Goal: Information Seeking & Learning: Learn about a topic

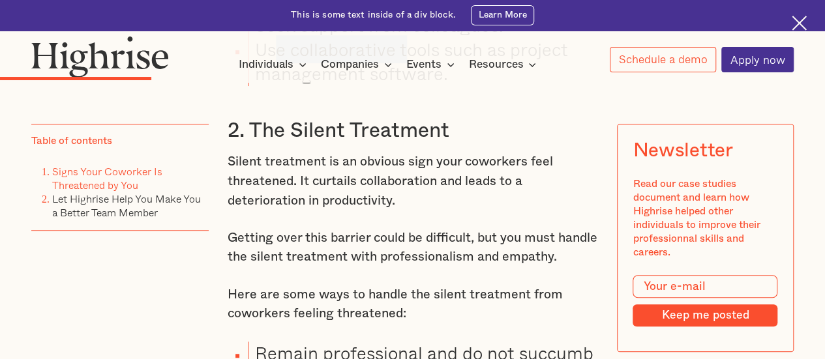
scroll to position [2934, 0]
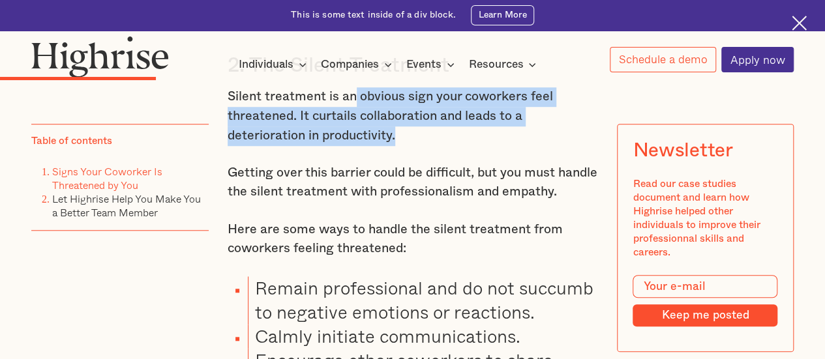
drag, startPoint x: 355, startPoint y: 112, endPoint x: 451, endPoint y: 158, distance: 107.1
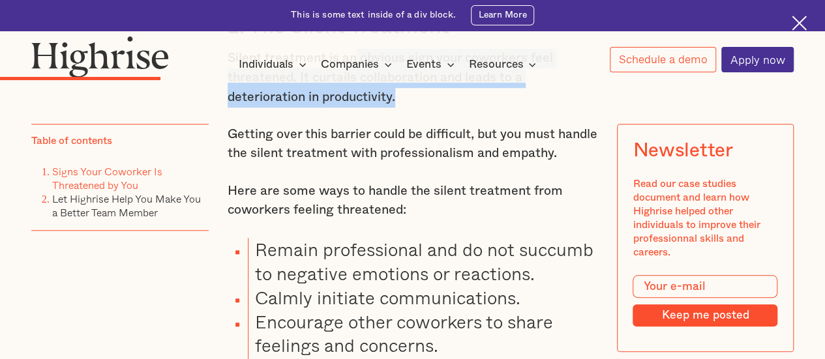
scroll to position [2999, 0]
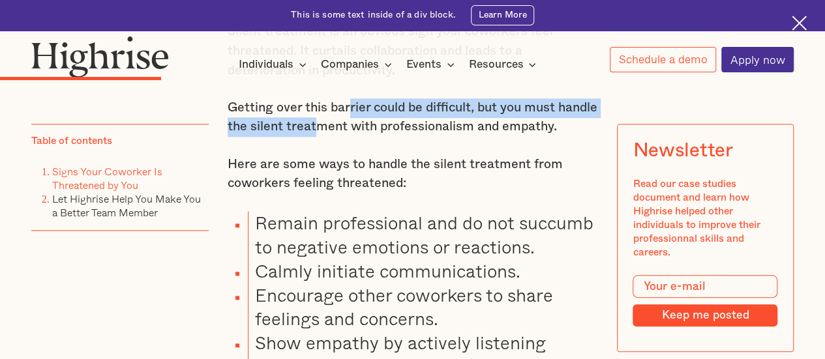
drag, startPoint x: 351, startPoint y: 145, endPoint x: 355, endPoint y: 152, distance: 7.6
click at [355, 137] on p "Getting over this barrier could be difficult, but you must handle the silent tr…" at bounding box center [413, 117] width 370 height 38
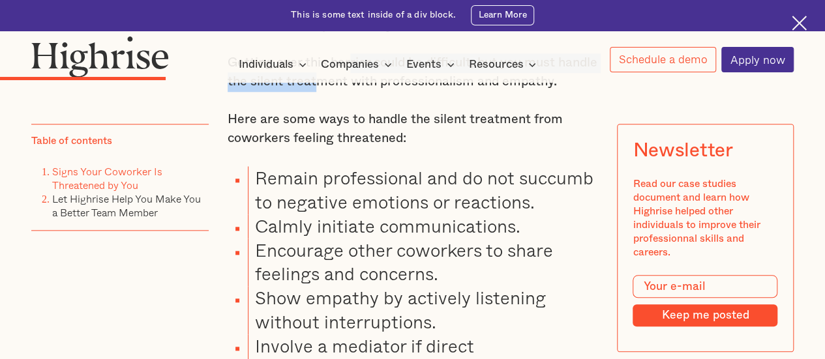
scroll to position [3065, 0]
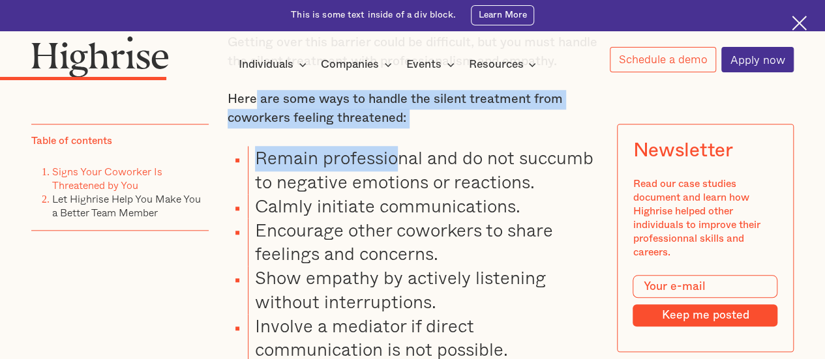
drag, startPoint x: 252, startPoint y: 142, endPoint x: 394, endPoint y: 181, distance: 147.6
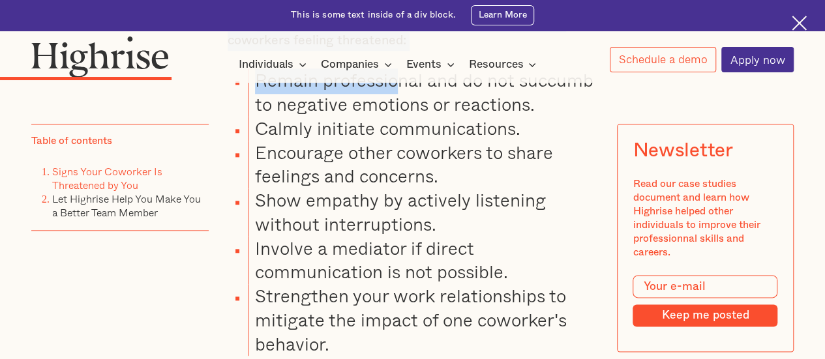
scroll to position [3130, 0]
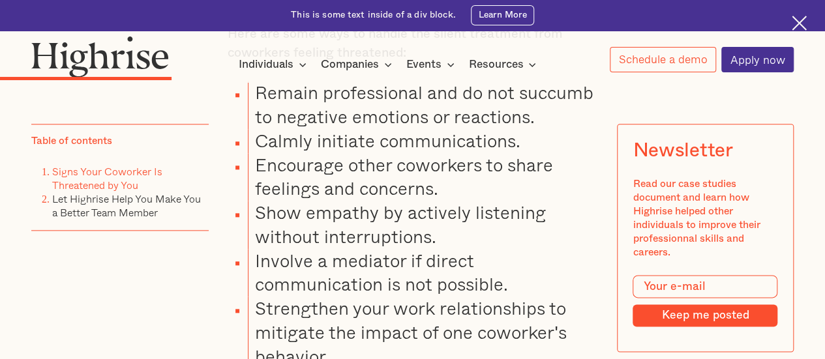
click at [470, 129] on li "Remain professional and do not succumb to negative emotions or reactions." at bounding box center [423, 105] width 350 height 48
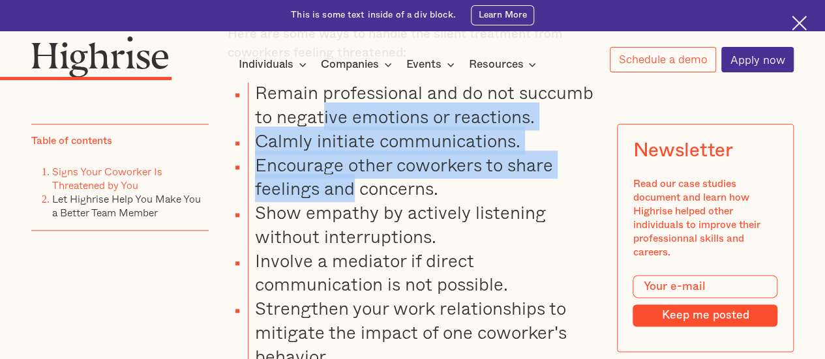
drag, startPoint x: 323, startPoint y: 165, endPoint x: 349, endPoint y: 231, distance: 70.9
click at [349, 231] on ul "Remain professional and do not succumb to negative emotions or reactions. Calml…" at bounding box center [404, 225] width 385 height 288
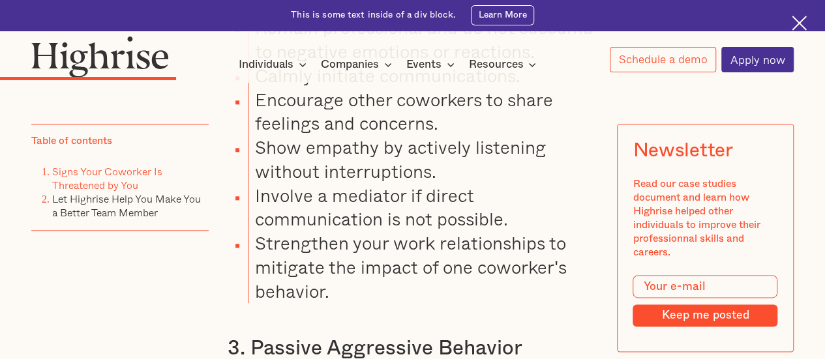
click at [357, 184] on li "Show empathy by actively listening without interruptions." at bounding box center [423, 160] width 350 height 48
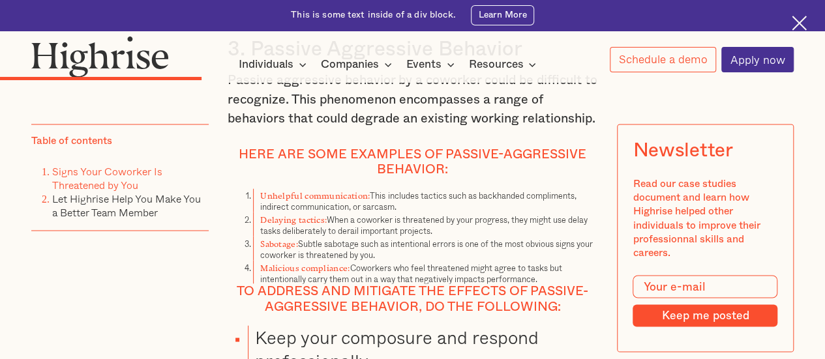
scroll to position [3521, 0]
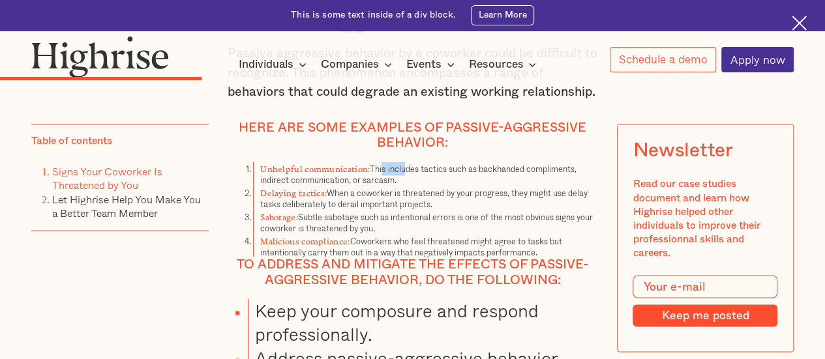
drag, startPoint x: 381, startPoint y: 223, endPoint x: 404, endPoint y: 230, distance: 23.9
click at [404, 186] on li "Unhelpful communication: This includes tactics such as backhanded compliments, …" at bounding box center [425, 174] width 344 height 24
drag, startPoint x: 357, startPoint y: 258, endPoint x: 397, endPoint y: 242, distance: 42.8
click at [397, 209] on li "Delaying tactics: When a coworker is threatened by your progress, they might us…" at bounding box center [425, 197] width 344 height 24
click at [408, 209] on li "Delaying tactics: When a coworker is threatened by your progress, they might us…" at bounding box center [425, 197] width 344 height 24
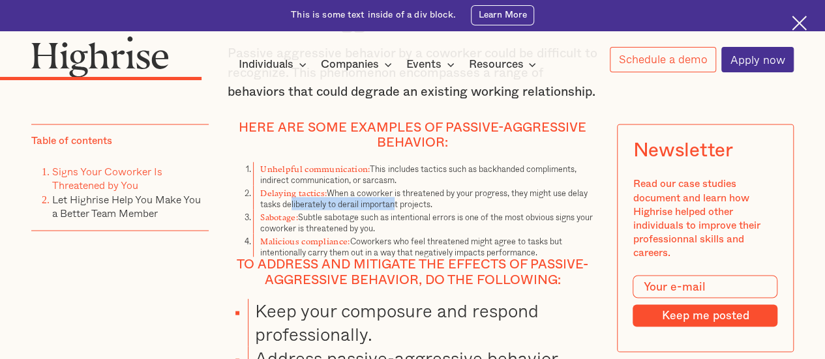
drag, startPoint x: 290, startPoint y: 258, endPoint x: 393, endPoint y: 258, distance: 103.0
click at [393, 209] on li "Delaying tactics: When a coworker is threatened by your progress, they might us…" at bounding box center [425, 197] width 344 height 24
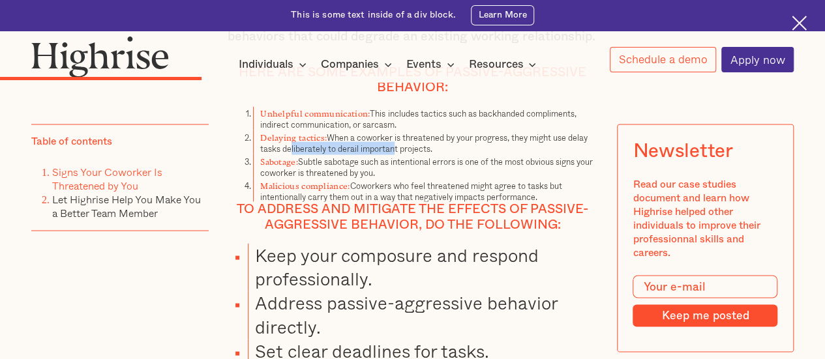
scroll to position [3652, 0]
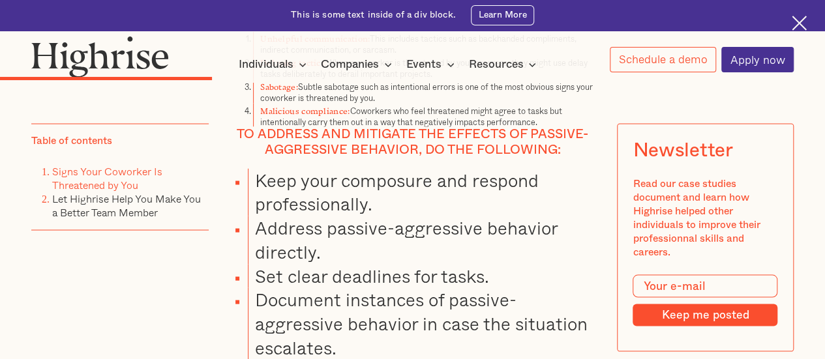
click at [398, 157] on h4 "To address and mitigate the effects of passive-aggressive behavior, do the foll…" at bounding box center [413, 142] width 370 height 31
drag, startPoint x: 313, startPoint y: 142, endPoint x: 510, endPoint y: 140, distance: 197.0
click at [510, 103] on li "Sabotage: Subtle sabotage such as intentional errors is one of the most obvious…" at bounding box center [425, 91] width 344 height 24
click at [524, 103] on li "Sabotage: Subtle sabotage such as intentional errors is one of the most obvious…" at bounding box center [425, 91] width 344 height 24
drag, startPoint x: 274, startPoint y: 151, endPoint x: 378, endPoint y: 151, distance: 103.7
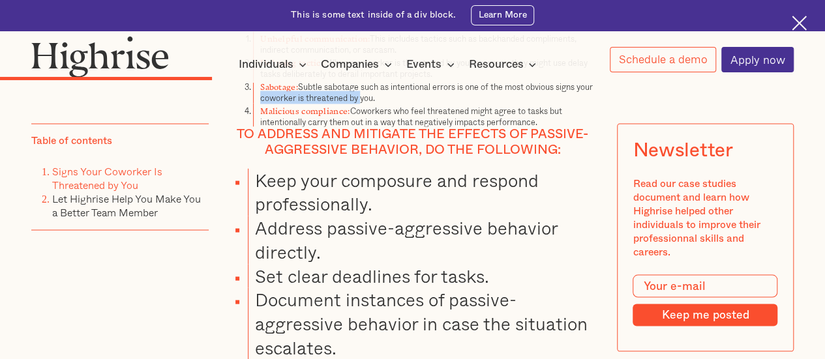
click at [378, 103] on li "Sabotage: Subtle sabotage such as intentional errors is one of the most obvious…" at bounding box center [425, 91] width 344 height 24
click at [439, 127] on li "Malicious compliance: Coworkers who feel threatened might agree to tasks but in…" at bounding box center [425, 115] width 344 height 24
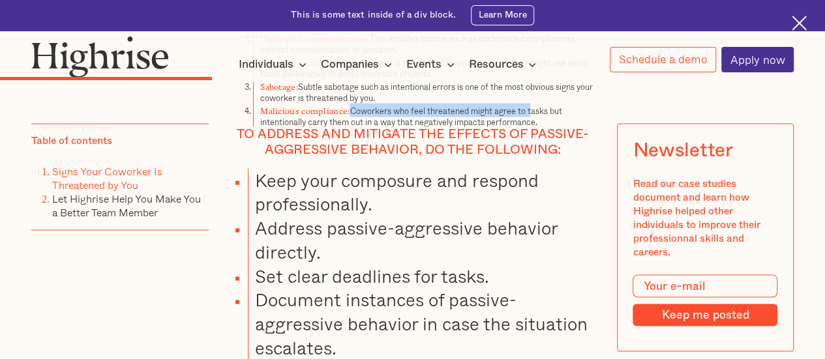
drag, startPoint x: 349, startPoint y: 162, endPoint x: 535, endPoint y: 164, distance: 185.9
click at [535, 127] on li "Malicious compliance: Coworkers who feel threatened might agree to tasks but in…" at bounding box center [425, 115] width 344 height 24
drag, startPoint x: 292, startPoint y: 173, endPoint x: 479, endPoint y: 170, distance: 187.9
click at [479, 127] on li "Malicious compliance: Coworkers who feel threatened might agree to tasks but in…" at bounding box center [425, 115] width 344 height 24
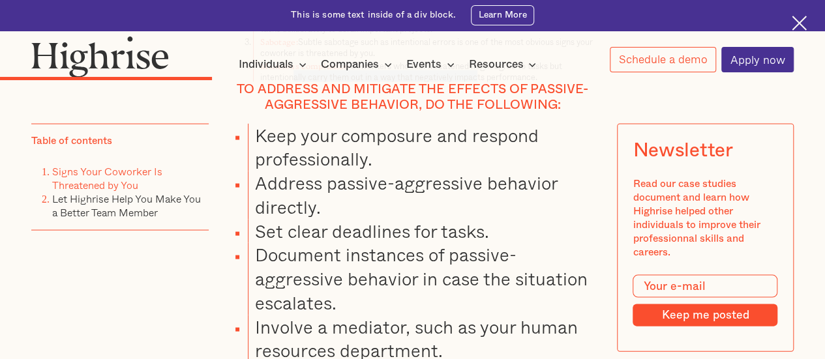
scroll to position [3717, 0]
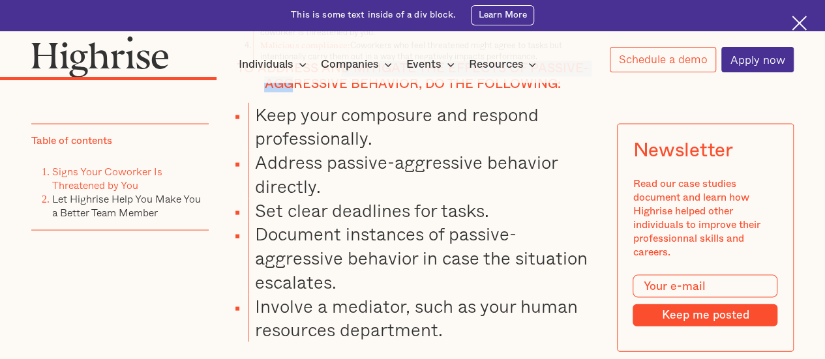
drag, startPoint x: 293, startPoint y: 134, endPoint x: 338, endPoint y: 123, distance: 46.2
click at [338, 92] on h4 "To address and mitigate the effects of passive-aggressive behavior, do the foll…" at bounding box center [413, 76] width 370 height 31
click at [353, 151] on li "Keep your composure and respond professionally." at bounding box center [423, 127] width 350 height 48
drag, startPoint x: 357, startPoint y: 145, endPoint x: 436, endPoint y: 145, distance: 78.3
click at [436, 92] on h4 "To address and mitigate the effects of passive-aggressive behavior, do the foll…" at bounding box center [413, 76] width 370 height 31
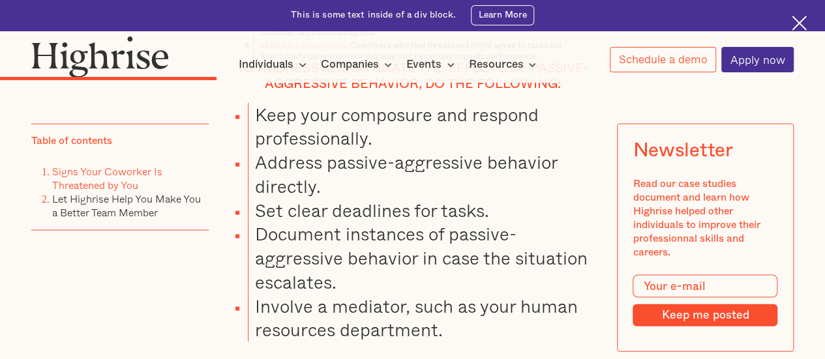
click at [427, 151] on li "Keep your composure and respond professionally." at bounding box center [423, 127] width 350 height 48
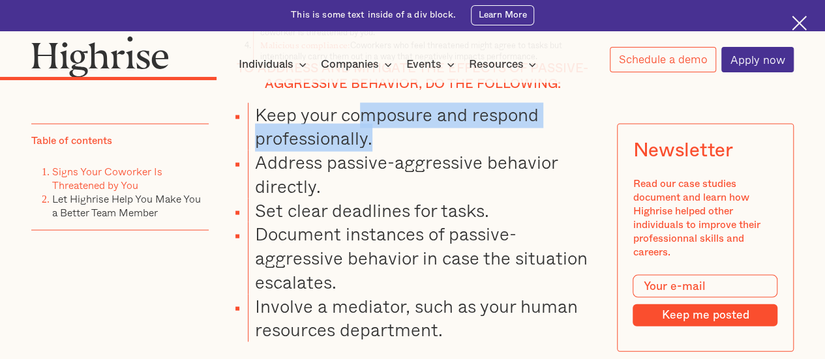
drag, startPoint x: 416, startPoint y: 186, endPoint x: 451, endPoint y: 190, distance: 35.5
click at [451, 151] on li "Keep your composure and respond professionally." at bounding box center [423, 127] width 350 height 48
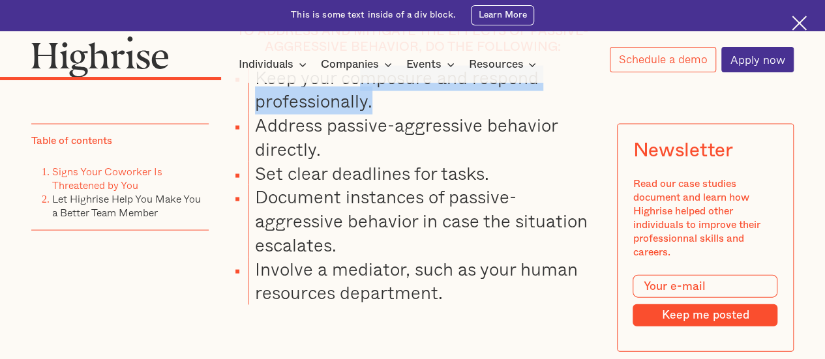
scroll to position [3782, 0]
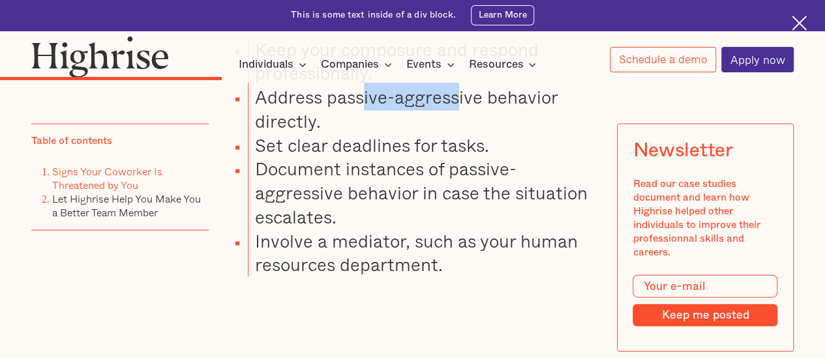
drag, startPoint x: 360, startPoint y: 153, endPoint x: 455, endPoint y: 154, distance: 95.2
click at [455, 134] on li "Address passive-aggressive behavior directly." at bounding box center [423, 109] width 350 height 48
click at [368, 158] on li "Set clear deadlines for tasks." at bounding box center [423, 146] width 350 height 24
drag, startPoint x: 310, startPoint y: 174, endPoint x: 346, endPoint y: 178, distance: 35.4
click at [346, 134] on li "Address passive-aggressive behavior directly." at bounding box center [423, 109] width 350 height 48
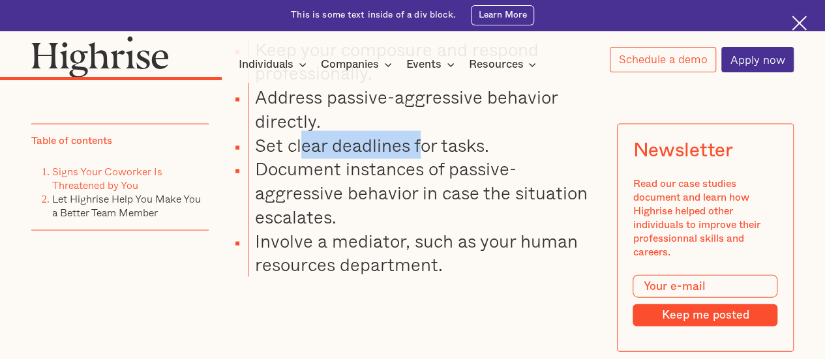
drag, startPoint x: 301, startPoint y: 196, endPoint x: 424, endPoint y: 204, distance: 123.6
click at [424, 158] on li "Set clear deadlines for tasks." at bounding box center [423, 146] width 350 height 24
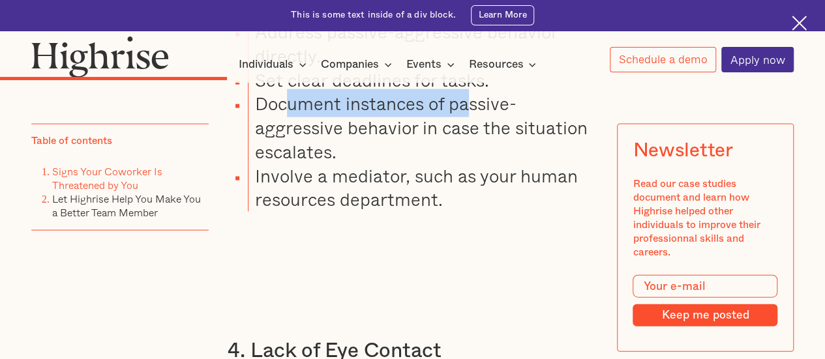
drag, startPoint x: 309, startPoint y: 162, endPoint x: 467, endPoint y: 155, distance: 158.0
click at [467, 155] on li "Document instances of passive-aggressive behavior in case the situation escalat…" at bounding box center [423, 128] width 350 height 72
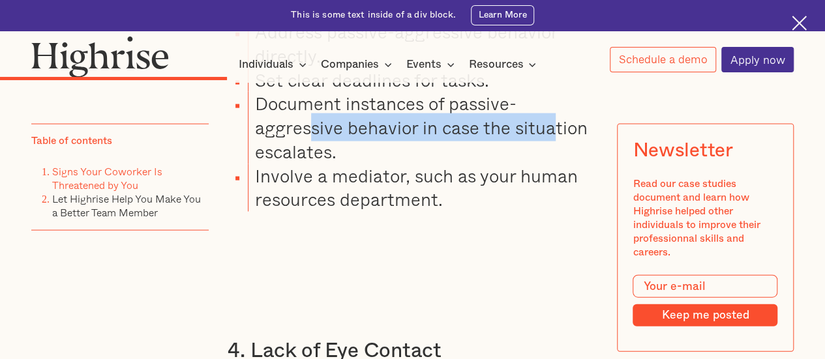
drag, startPoint x: 308, startPoint y: 184, endPoint x: 556, endPoint y: 187, distance: 247.2
click at [556, 164] on li "Document instances of passive-aggressive behavior in case the situation escalat…" at bounding box center [423, 128] width 350 height 72
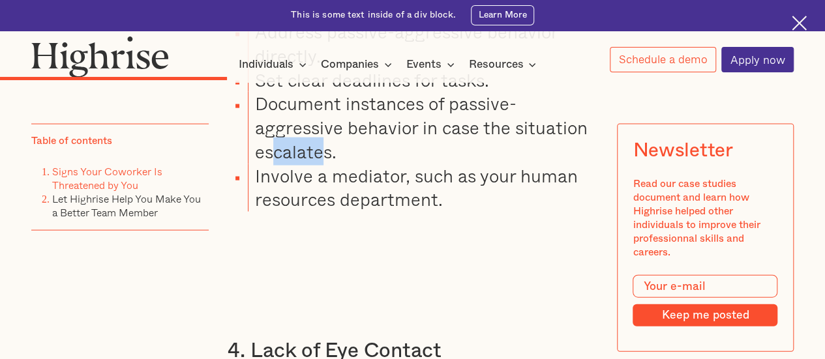
drag, startPoint x: 299, startPoint y: 209, endPoint x: 311, endPoint y: 211, distance: 12.7
click at [322, 164] on li "Document instances of passive-aggressive behavior in case the situation escalat…" at bounding box center [423, 128] width 350 height 72
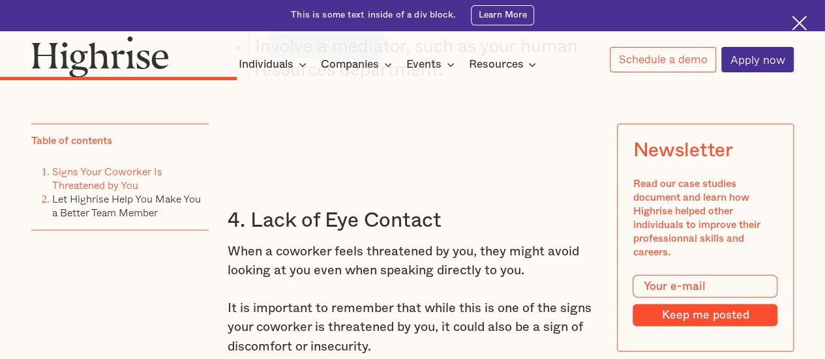
drag, startPoint x: 266, startPoint y: 97, endPoint x: 377, endPoint y: 99, distance: 110.9
click at [377, 82] on li "Involve a mediator, such as your human resources department." at bounding box center [423, 58] width 350 height 48
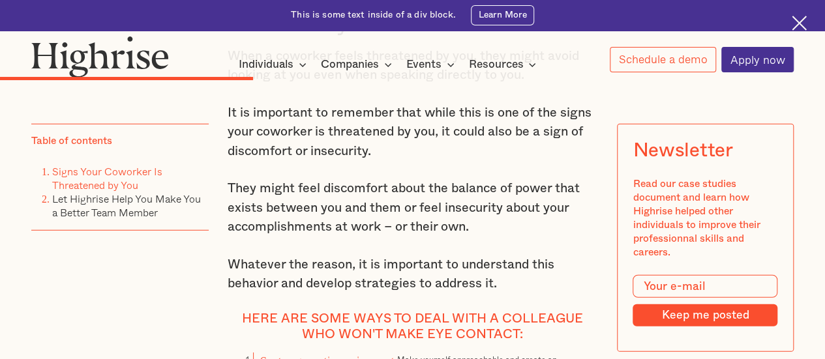
scroll to position [4239, 0]
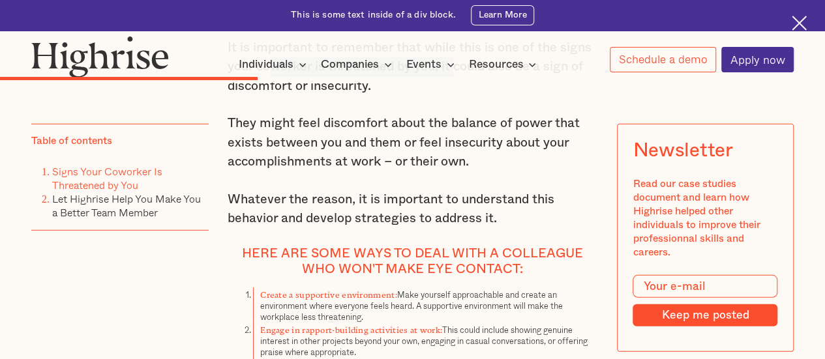
drag, startPoint x: 267, startPoint y: 127, endPoint x: 457, endPoint y: 126, distance: 189.8
click at [457, 97] on p "It is important to remember that while this is one of the signs your coworker i…" at bounding box center [413, 67] width 370 height 58
drag, startPoint x: 306, startPoint y: 146, endPoint x: 320, endPoint y: 145, distance: 13.8
click at [320, 97] on p "It is important to remember that while this is one of the signs your coworker i…" at bounding box center [413, 67] width 370 height 58
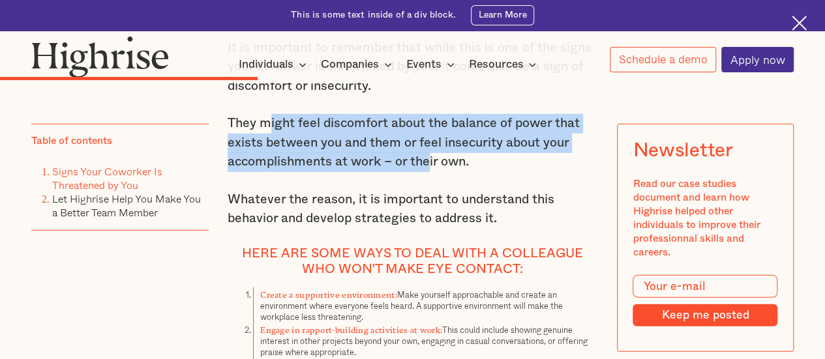
drag, startPoint x: 266, startPoint y: 187, endPoint x: 430, endPoint y: 218, distance: 167.3
click at [430, 172] on p "They might feel discomfort about the balance of power that exists between you a…" at bounding box center [413, 143] width 370 height 58
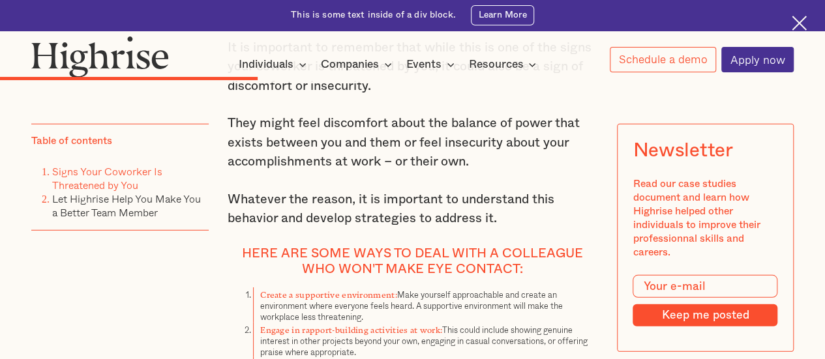
click at [462, 229] on p "Whatever the reason, it is important to understand this behavior and develop st…" at bounding box center [413, 209] width 370 height 38
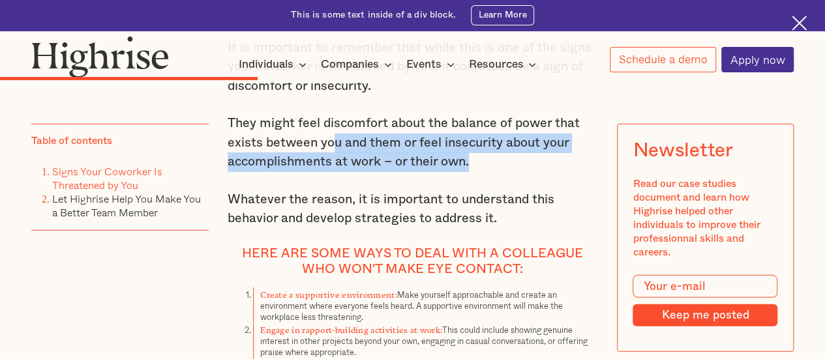
drag, startPoint x: 340, startPoint y: 209, endPoint x: 505, endPoint y: 217, distance: 164.5
click at [505, 172] on p "They might feel discomfort about the balance of power that exists between you a…" at bounding box center [413, 143] width 370 height 58
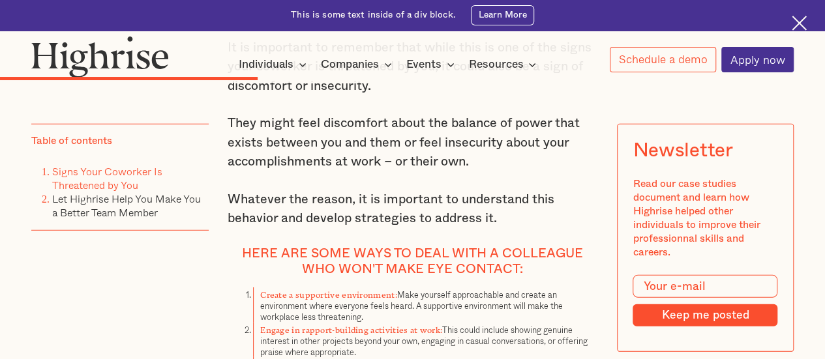
click at [484, 229] on p "Whatever the reason, it is important to understand this behavior and develop st…" at bounding box center [413, 209] width 370 height 38
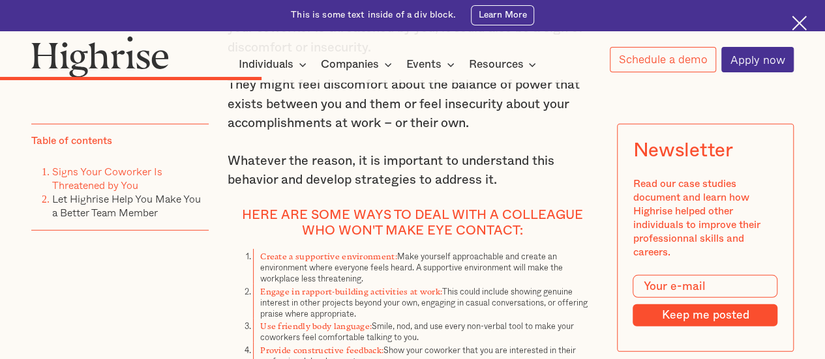
scroll to position [4304, 0]
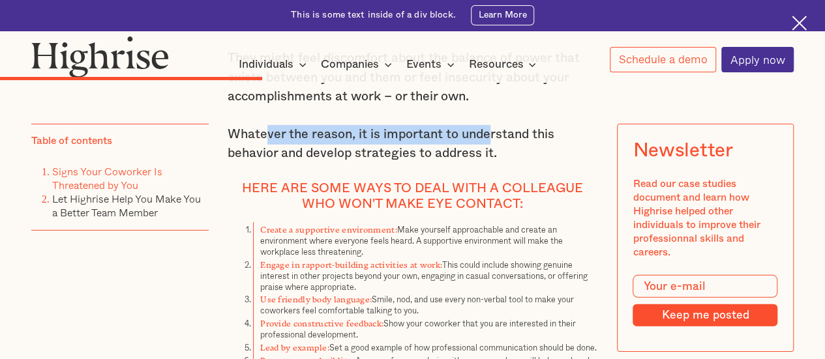
drag, startPoint x: 263, startPoint y: 204, endPoint x: 492, endPoint y: 190, distance: 229.4
click at [492, 164] on p "Whatever the reason, it is important to understand this behavior and develop st…" at bounding box center [413, 144] width 370 height 38
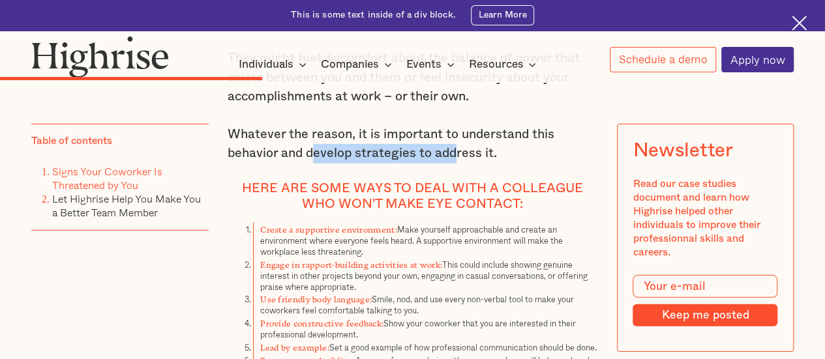
drag, startPoint x: 310, startPoint y: 210, endPoint x: 462, endPoint y: 214, distance: 152.0
click at [460, 164] on p "Whatever the reason, it is important to understand this behavior and develop st…" at bounding box center [413, 144] width 370 height 38
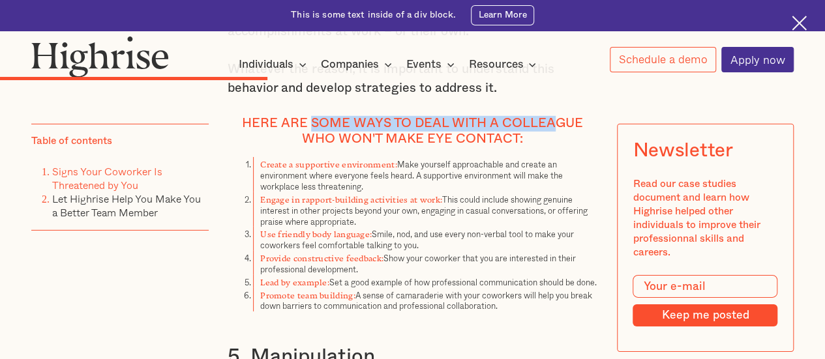
drag, startPoint x: 316, startPoint y: 187, endPoint x: 554, endPoint y: 183, distance: 237.4
click at [554, 147] on h4 "Here are some ways to deal with a colleague who won't make eye contact:" at bounding box center [413, 131] width 370 height 31
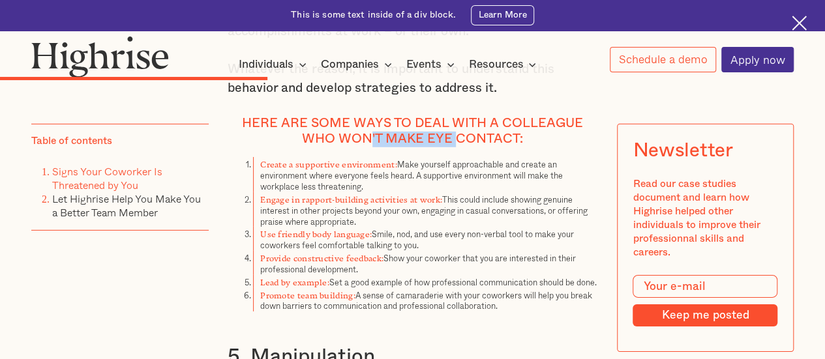
drag, startPoint x: 425, startPoint y: 198, endPoint x: 464, endPoint y: 197, distance: 39.8
click at [462, 147] on h4 "Here are some ways to deal with a colleague who won't make eye contact:" at bounding box center [413, 131] width 370 height 31
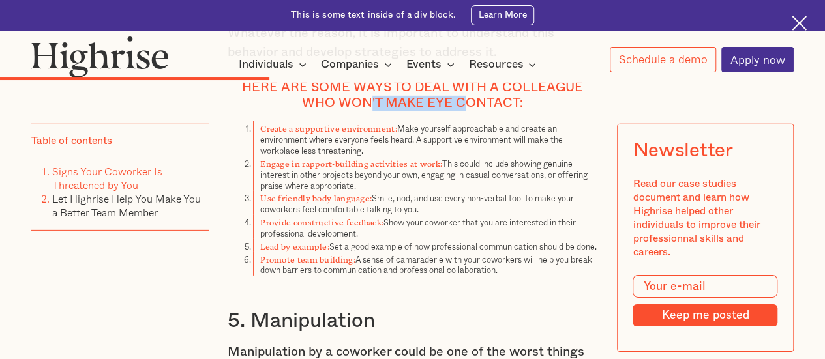
scroll to position [4434, 0]
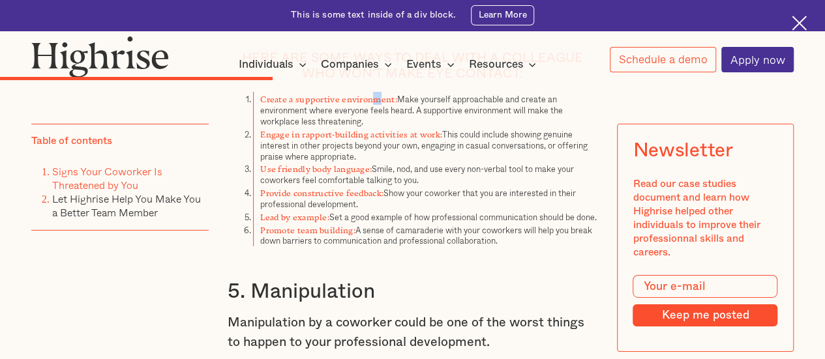
drag, startPoint x: 372, startPoint y: 157, endPoint x: 380, endPoint y: 163, distance: 9.3
click at [380, 100] on strong "Create a supportive environment:" at bounding box center [328, 97] width 137 height 5
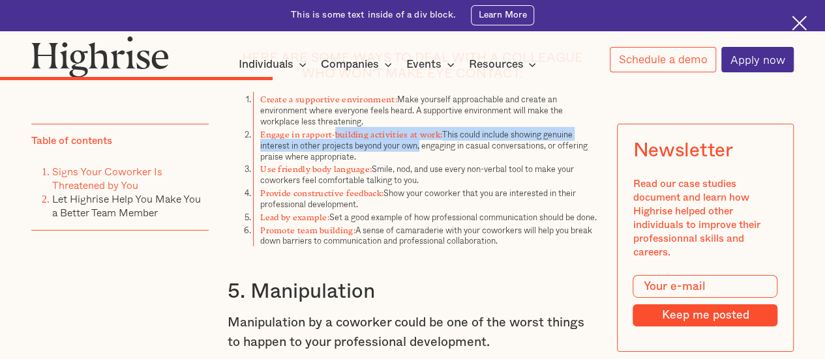
drag, startPoint x: 334, startPoint y: 197, endPoint x: 421, endPoint y: 204, distance: 87.0
click at [421, 162] on li "Engage in rapport-building activities at work: This could include showing genui…" at bounding box center [425, 144] width 344 height 35
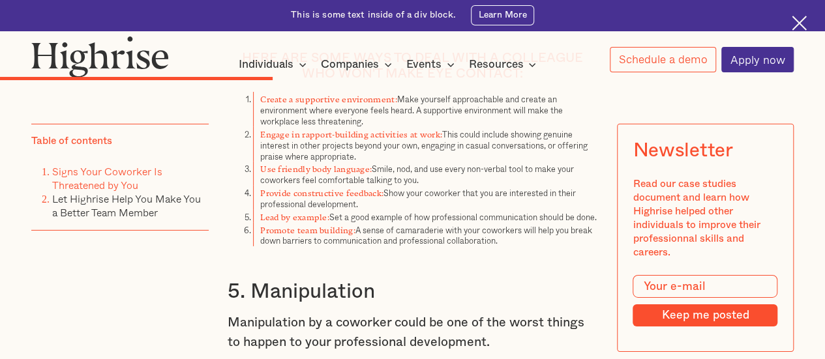
click at [393, 186] on li "Use friendly body language: Smile, nod, and use every non-verbal tool to make y…" at bounding box center [425, 174] width 344 height 24
drag, startPoint x: 303, startPoint y: 235, endPoint x: 334, endPoint y: 239, distance: 31.5
click at [333, 186] on li "Use friendly body language: Smile, nod, and use every non-verbal tool to make y…" at bounding box center [425, 174] width 344 height 24
click at [340, 223] on li "Lead by example: Set a good example of how professional communication should be…" at bounding box center [425, 216] width 344 height 13
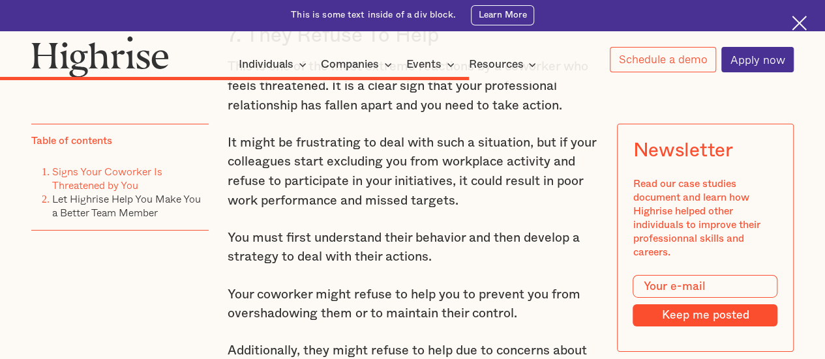
scroll to position [6978, 0]
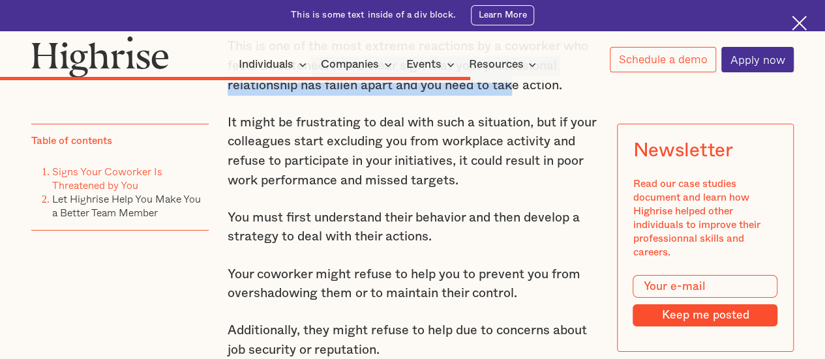
drag, startPoint x: 308, startPoint y: 144, endPoint x: 511, endPoint y: 151, distance: 203.6
click at [511, 95] on p "This is one of the most extreme reactions by a coworker who feels threatened. I…" at bounding box center [413, 66] width 370 height 58
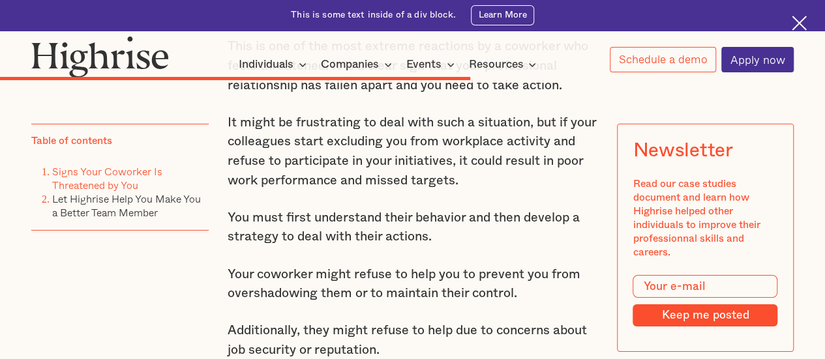
click at [393, 190] on p "It might be frustrating to deal with such a situation, but if your colleagues s…" at bounding box center [413, 151] width 370 height 77
